Goal: Use online tool/utility: Utilize a website feature to perform a specific function

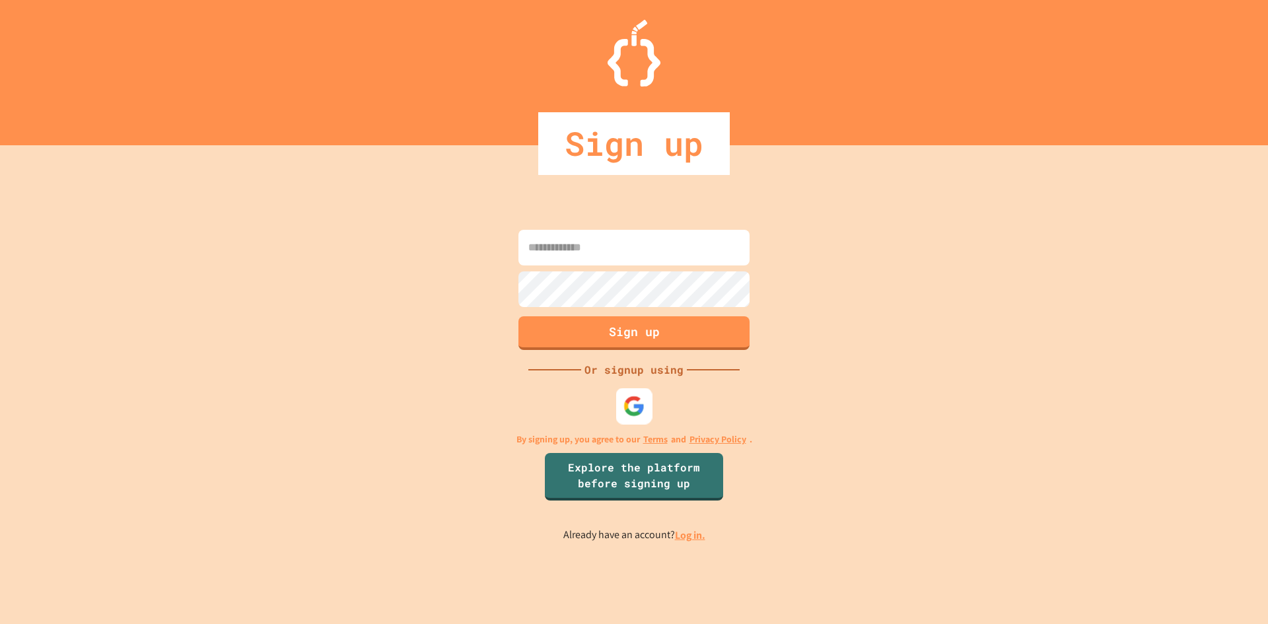
click at [636, 394] on div at bounding box center [634, 406] width 36 height 36
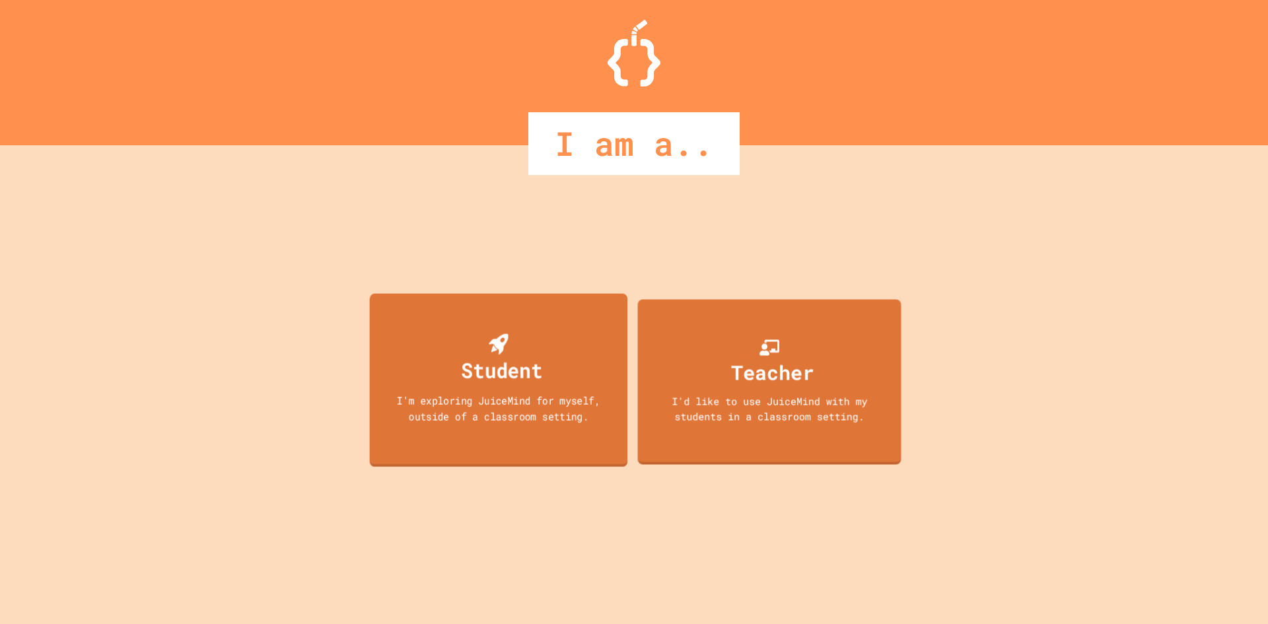
click at [556, 343] on div "Student I'm exploring JuiceMind for myself, outside of a classroom setting." at bounding box center [499, 380] width 258 height 174
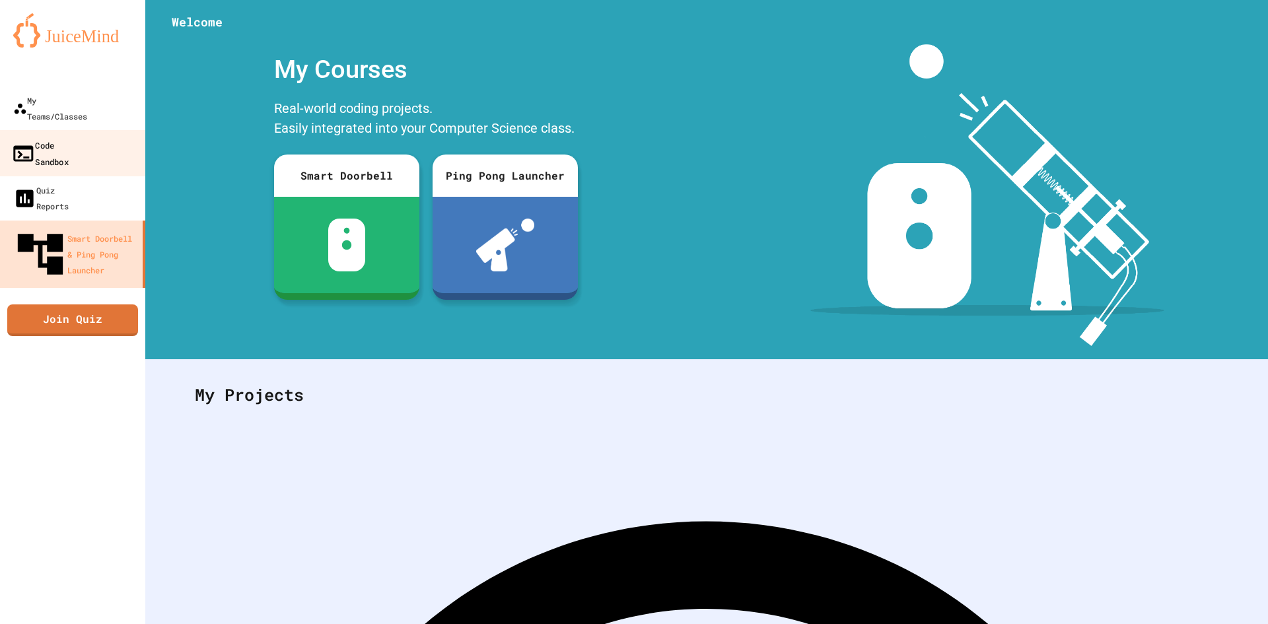
click at [69, 137] on div "Code Sandbox" at bounding box center [39, 153] width 57 height 32
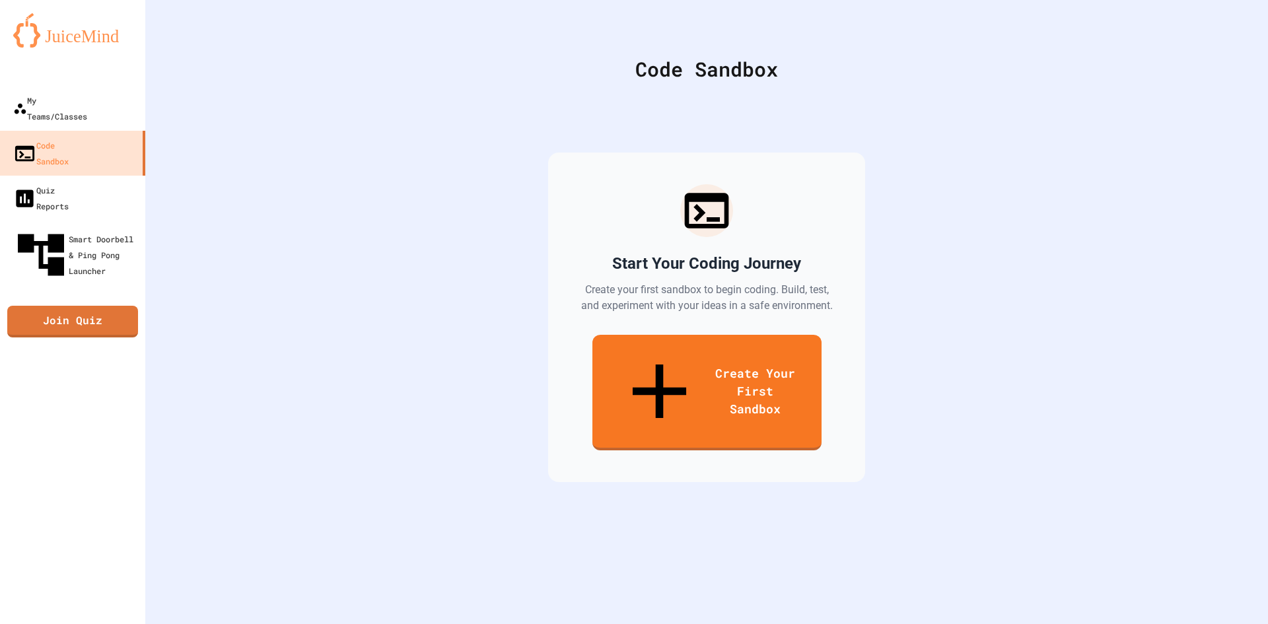
click at [682, 346] on link "Create Your First Sandbox" at bounding box center [707, 393] width 229 height 116
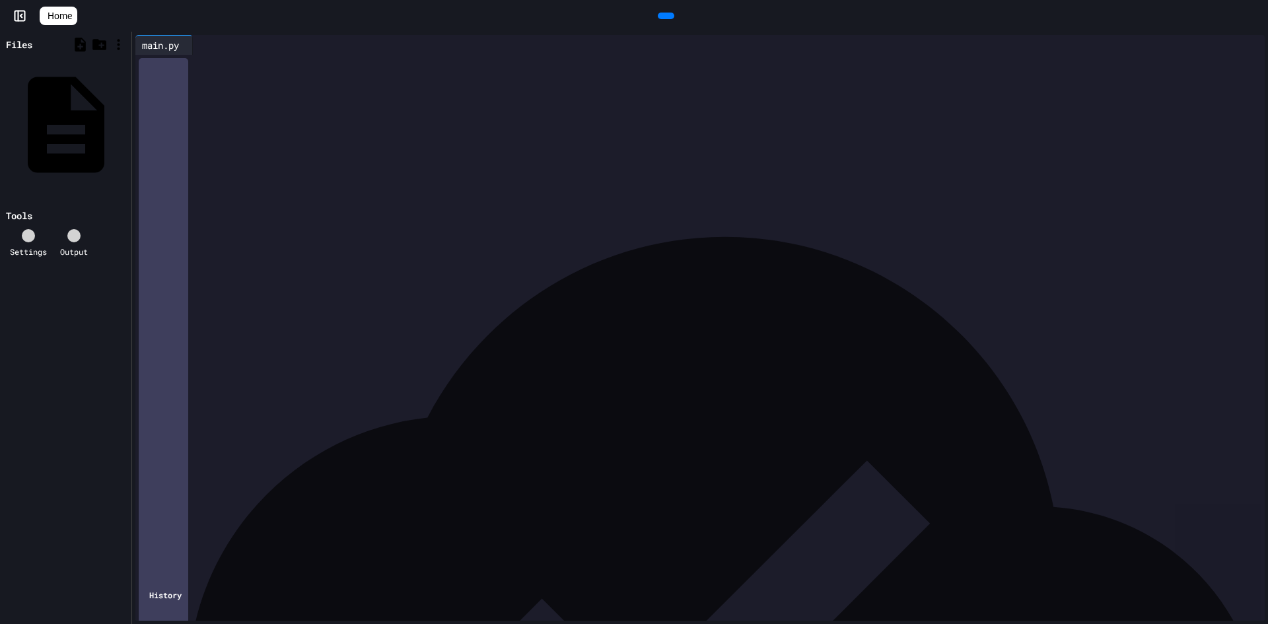
click at [257, 73] on div at bounding box center [710, 64] width 1110 height 18
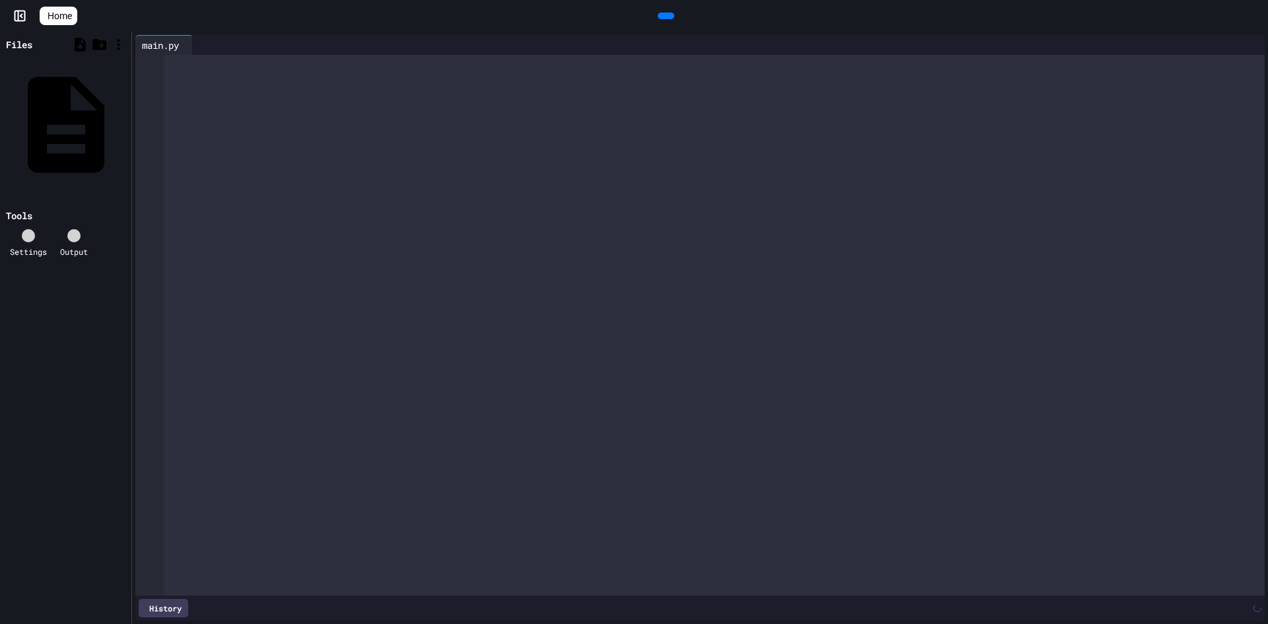
scroll to position [2424, 0]
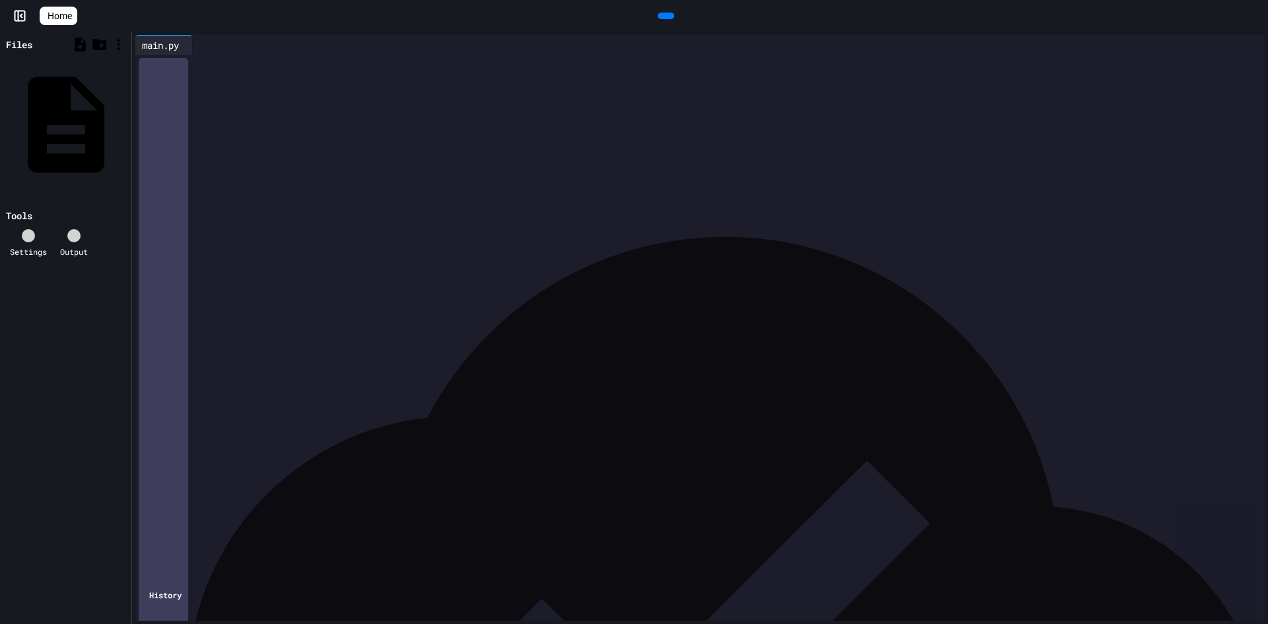
click at [67, 229] on div at bounding box center [73, 235] width 13 height 13
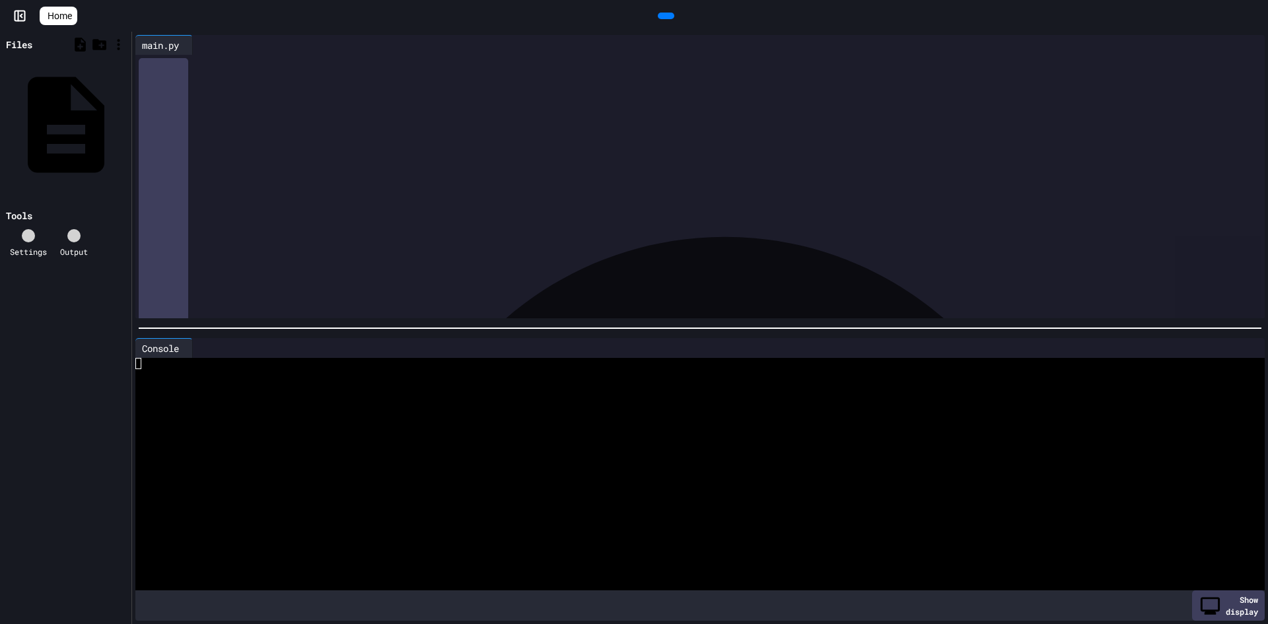
drag, startPoint x: 369, startPoint y: 300, endPoint x: 356, endPoint y: 183, distance: 117.7
click at [356, 183] on div "**********" at bounding box center [700, 187] width 1130 height 264
drag, startPoint x: 530, startPoint y: 289, endPoint x: 530, endPoint y: 282, distance: 7.3
click at [530, 287] on div "**********" at bounding box center [700, 187] width 1130 height 264
drag, startPoint x: 286, startPoint y: 346, endPoint x: 260, endPoint y: 367, distance: 33.8
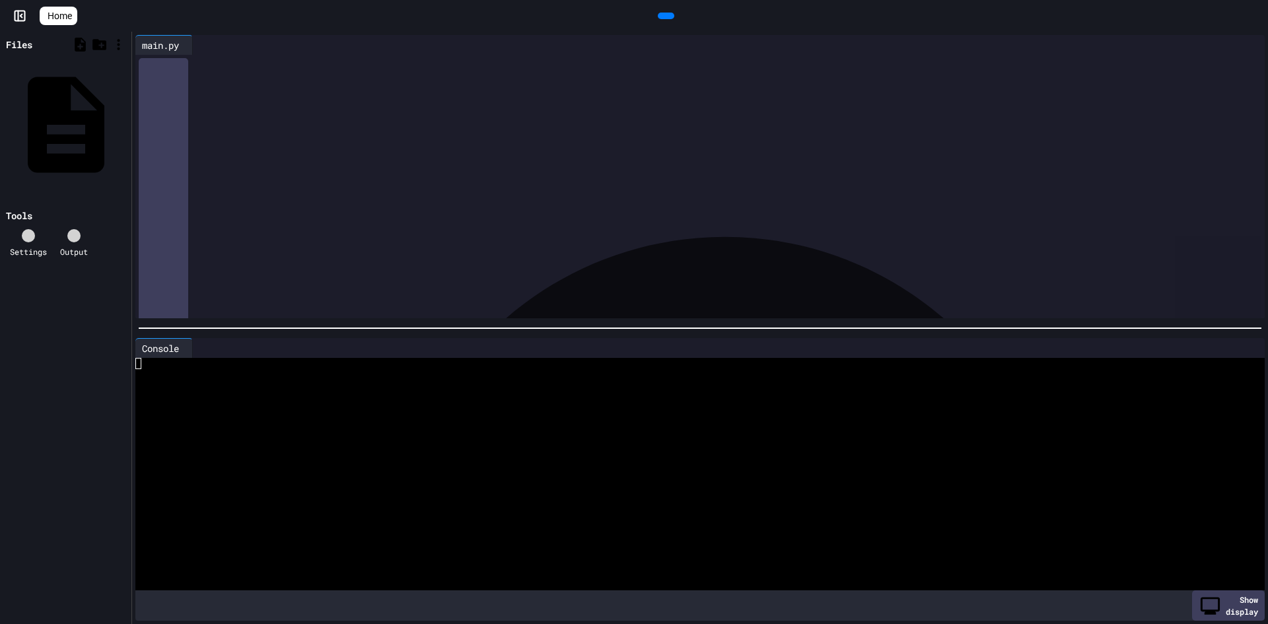
click at [275, 356] on div "Console WWWWWWWWWWWWWWWWWWWWWWWWWWWWWWWW Show display" at bounding box center [700, 479] width 1130 height 283
click at [259, 369] on div at bounding box center [688, 374] width 1106 height 11
click at [257, 369] on div at bounding box center [688, 374] width 1106 height 11
click at [60, 223] on div "Settings Output" at bounding box center [65, 244] width 125 height 42
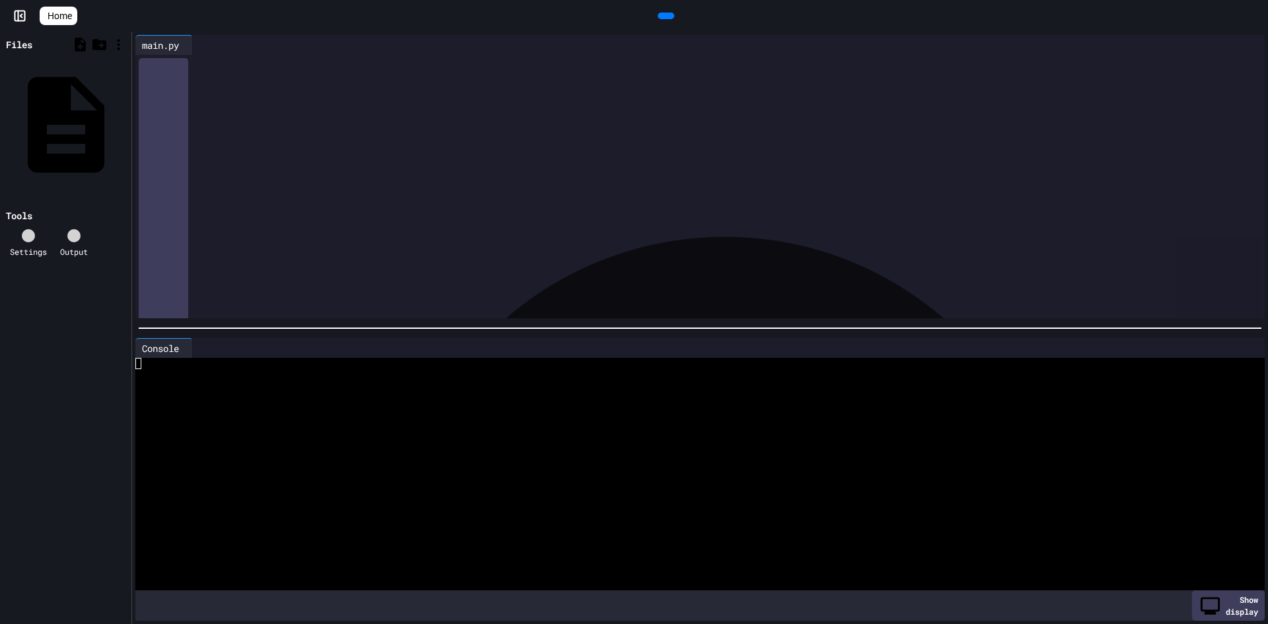
click at [74, 236] on icon at bounding box center [74, 236] width 0 height 0
click at [124, 117] on div "main.py" at bounding box center [124, 123] width 0 height 13
drag, startPoint x: 205, startPoint y: 58, endPoint x: 497, endPoint y: 655, distance: 665.1
click at [497, 624] on html "**********" at bounding box center [634, 312] width 1268 height 624
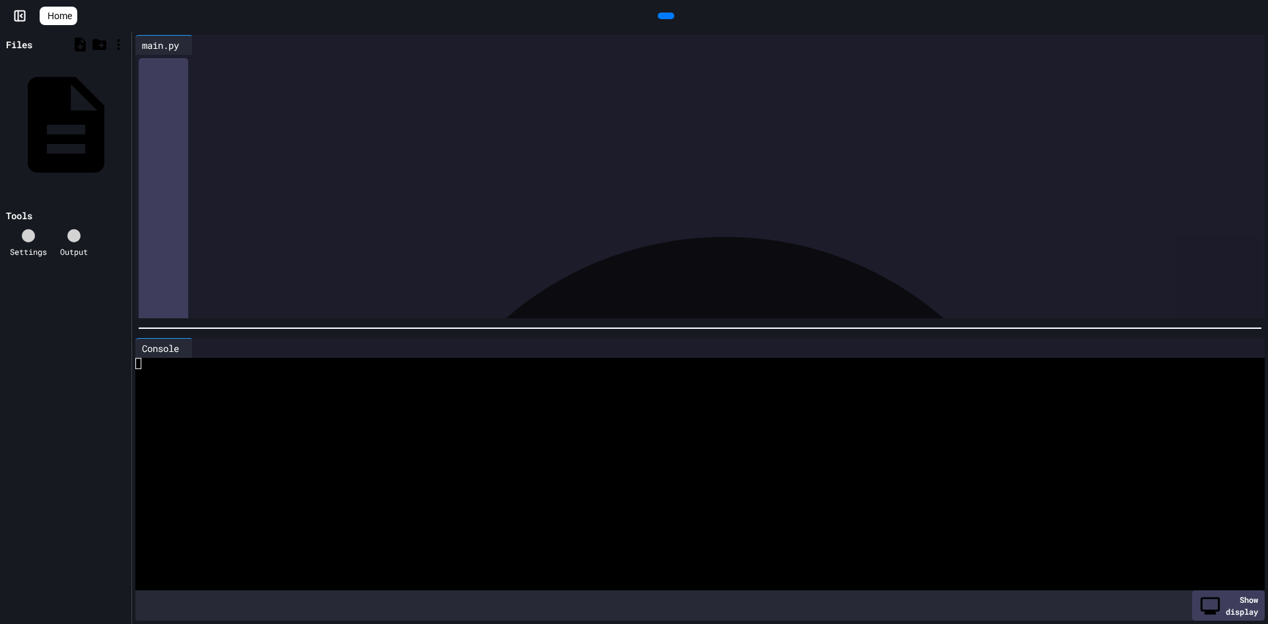
scroll to position [1337, 0]
click at [298, 252] on div "*** * ****** * ***** * *" at bounding box center [701, 255] width 1073 height 13
click at [298, 252] on div "*** * ****** * *******" at bounding box center [701, 255] width 1073 height 13
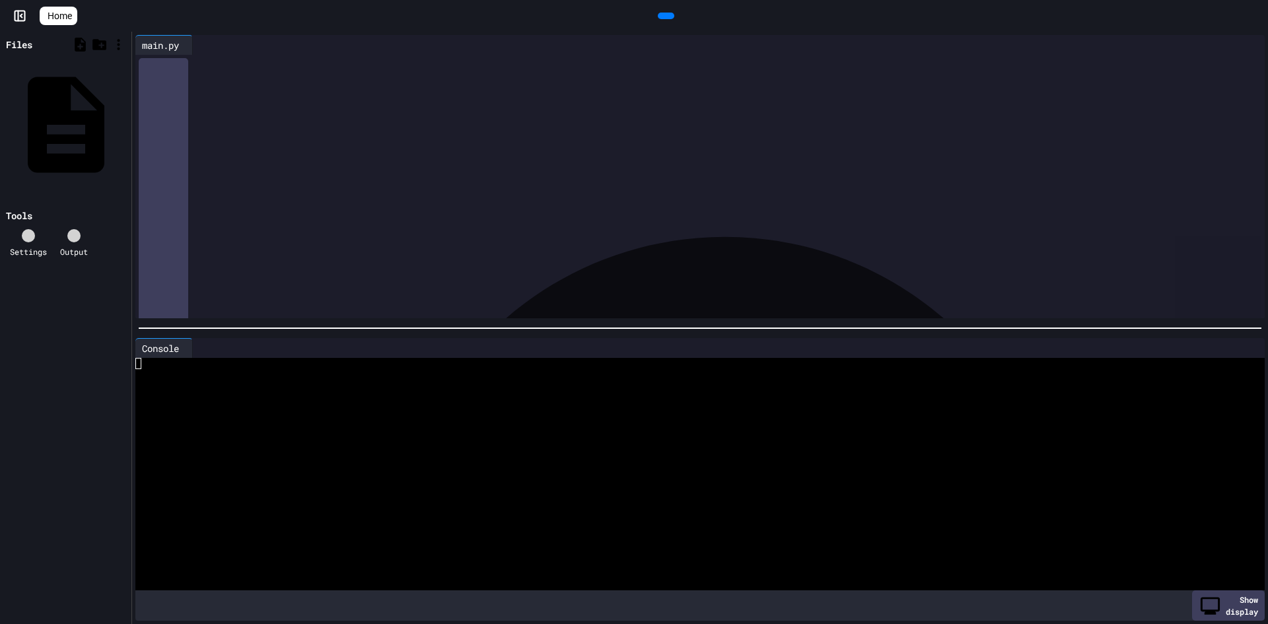
scroll to position [0, 0]
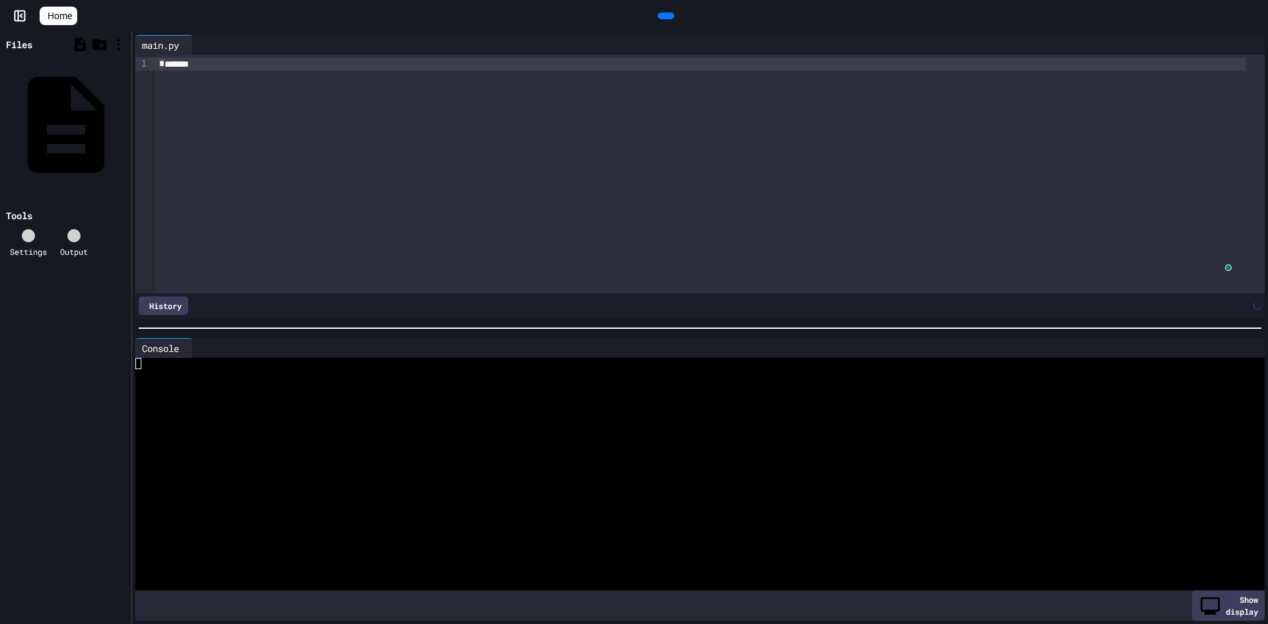
drag, startPoint x: 529, startPoint y: 265, endPoint x: 241, endPoint y: -57, distance: 432.3
click at [241, 0] on html "We are updating our servers at 7PM EST [DATE]. [PERSON_NAME] should continue to…" at bounding box center [634, 312] width 1268 height 624
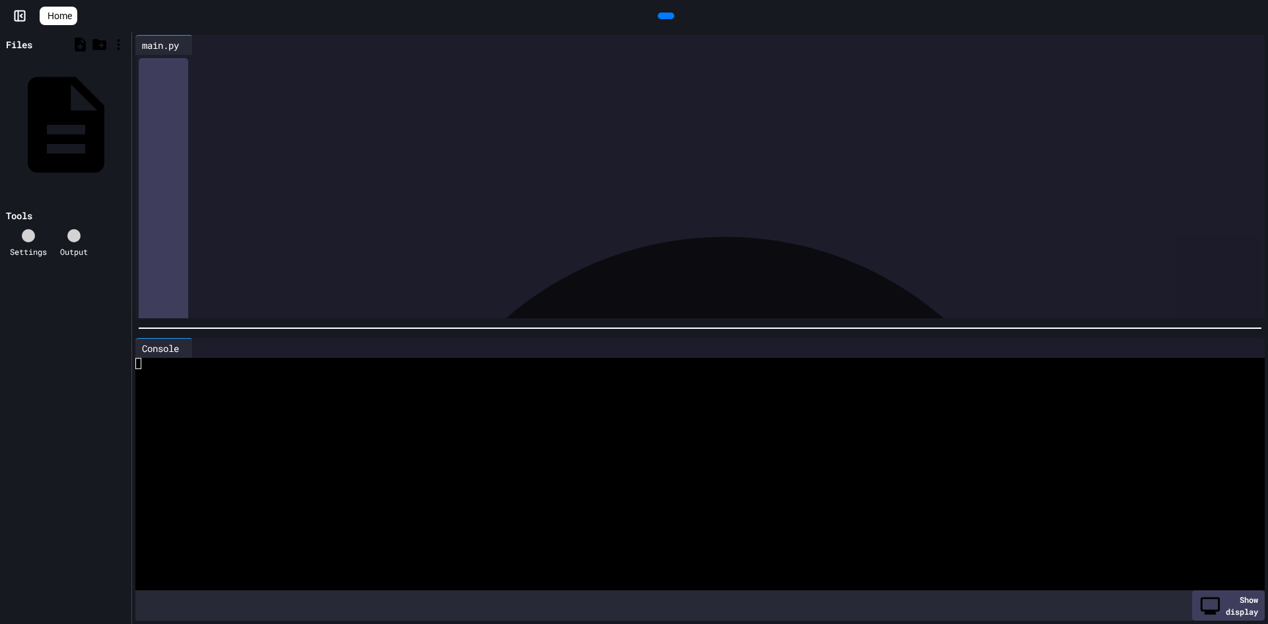
scroll to position [595, 0]
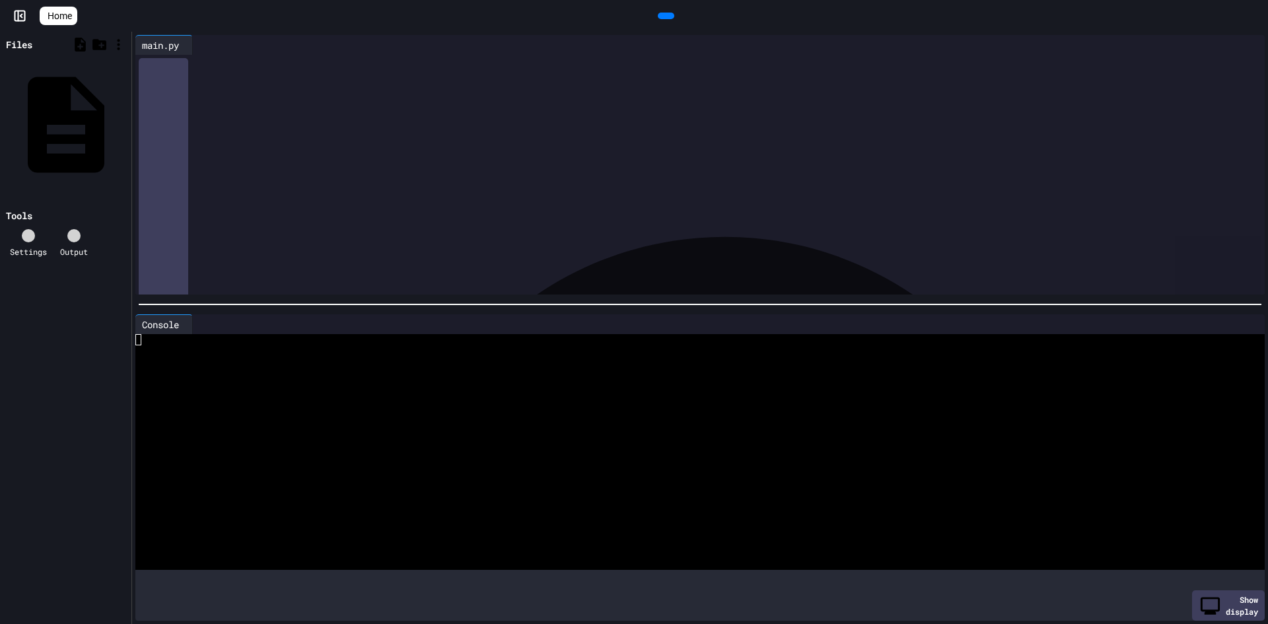
click at [575, 298] on div at bounding box center [700, 304] width 1136 height 13
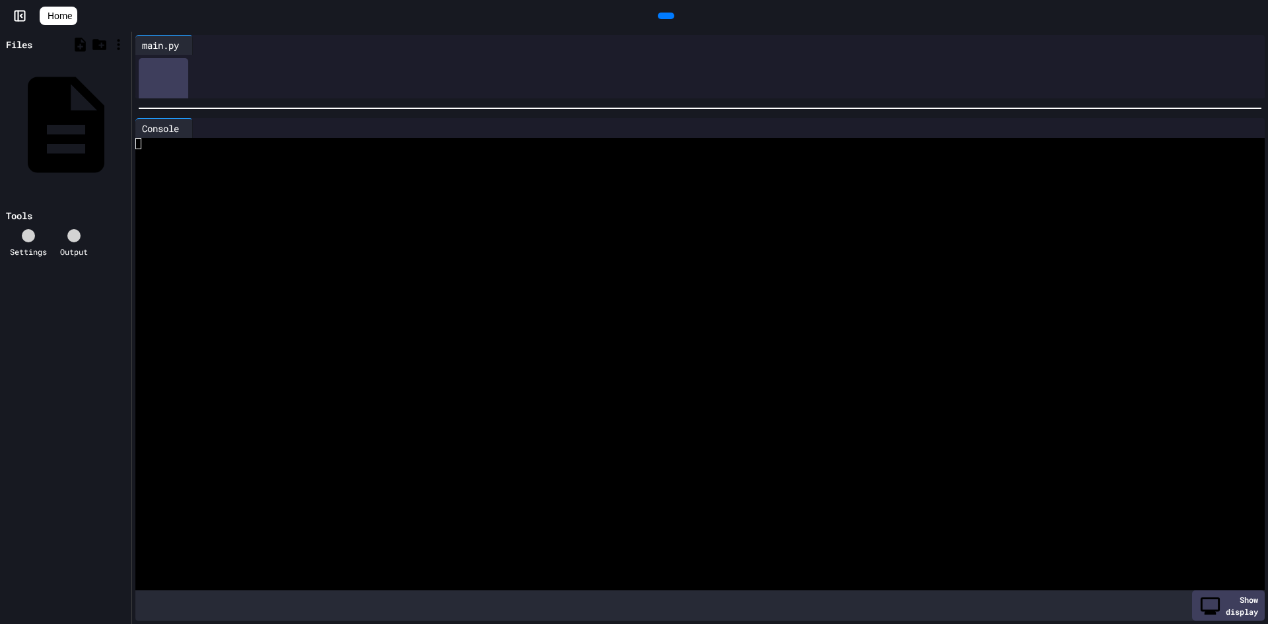
click at [528, 115] on div at bounding box center [700, 108] width 1136 height 13
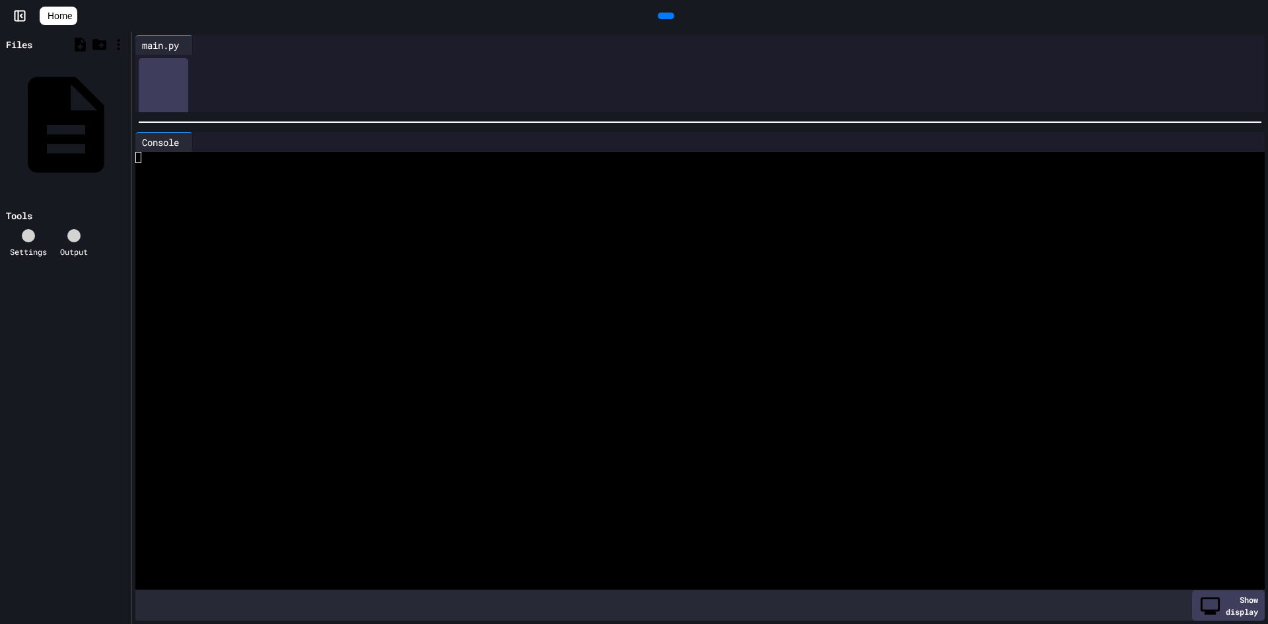
click at [189, 143] on icon at bounding box center [189, 143] width 0 height 0
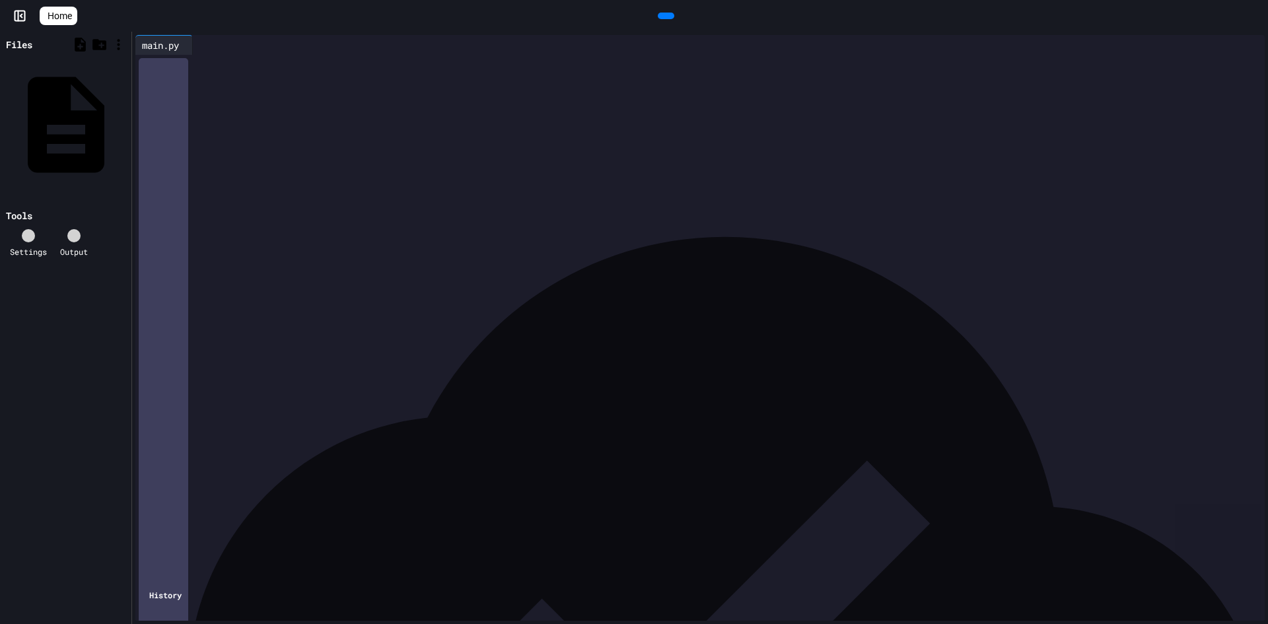
scroll to position [341, 0]
click at [81, 238] on icon at bounding box center [82, 244] width 12 height 12
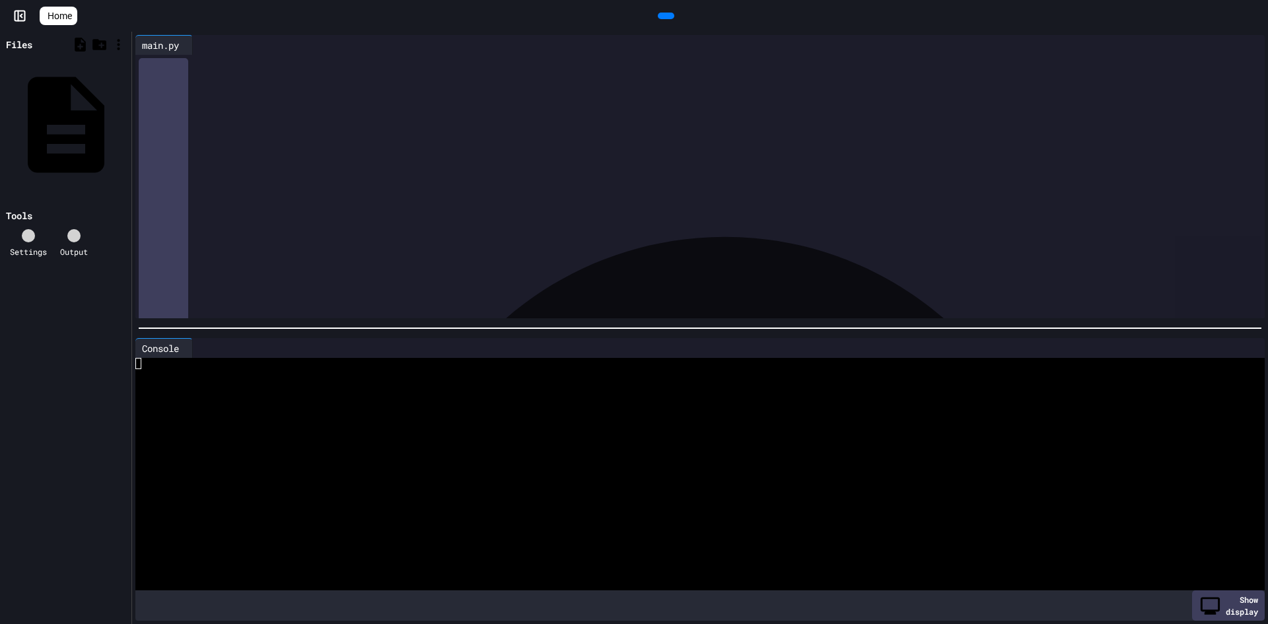
click at [189, 348] on icon at bounding box center [189, 348] width 0 height 0
